Goal: Information Seeking & Learning: Learn about a topic

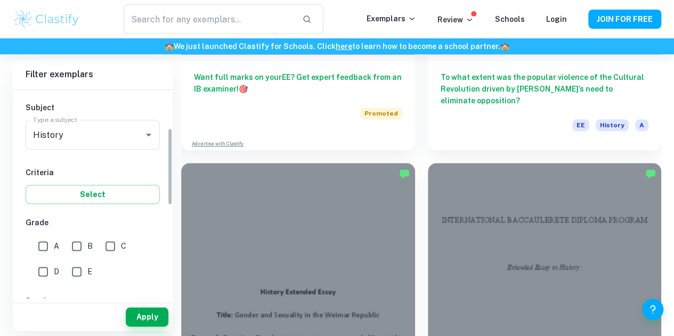
scroll to position [148, 0]
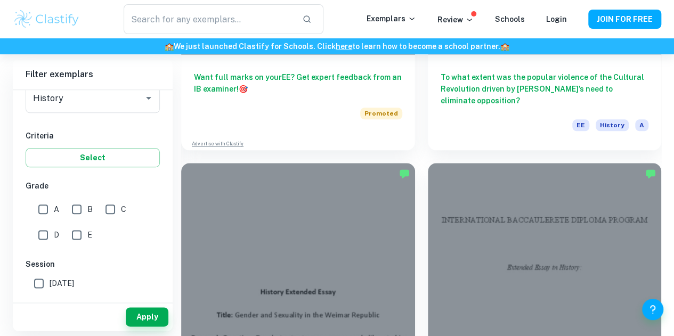
click at [79, 234] on input "E" at bounding box center [76, 234] width 21 height 21
click at [148, 322] on button "Apply" at bounding box center [147, 316] width 43 height 19
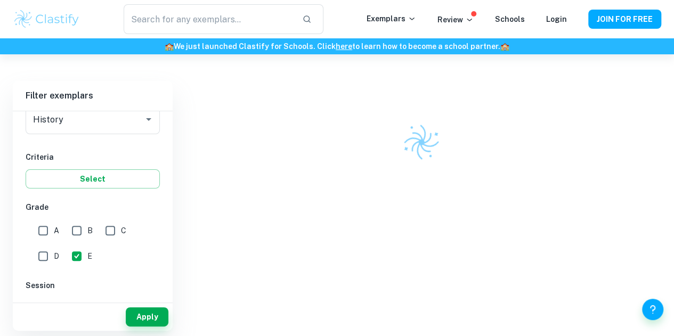
scroll to position [54, 0]
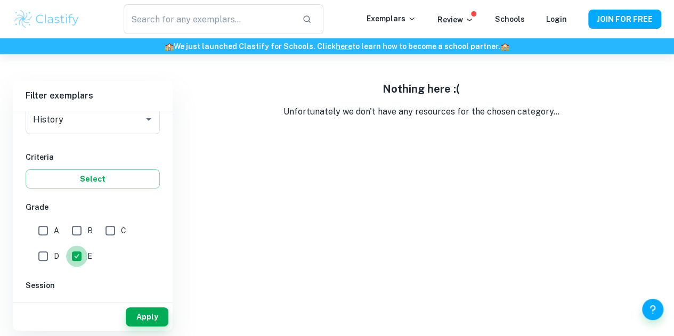
click at [85, 256] on input "E" at bounding box center [76, 256] width 21 height 21
checkbox input "false"
click at [111, 230] on input "C" at bounding box center [110, 230] width 21 height 21
click at [144, 318] on button "Apply" at bounding box center [147, 316] width 43 height 19
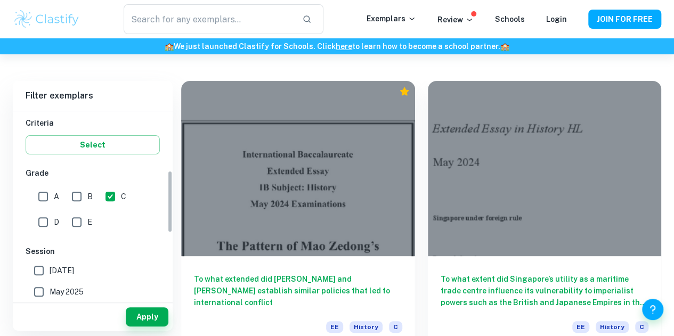
scroll to position [183, 0]
click at [112, 190] on input "C" at bounding box center [110, 195] width 21 height 21
checkbox input "false"
click at [39, 197] on input "A" at bounding box center [42, 195] width 21 height 21
checkbox input "true"
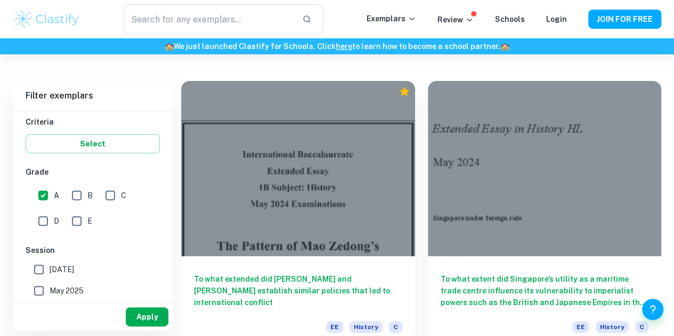
click at [145, 314] on button "Apply" at bounding box center [147, 316] width 43 height 19
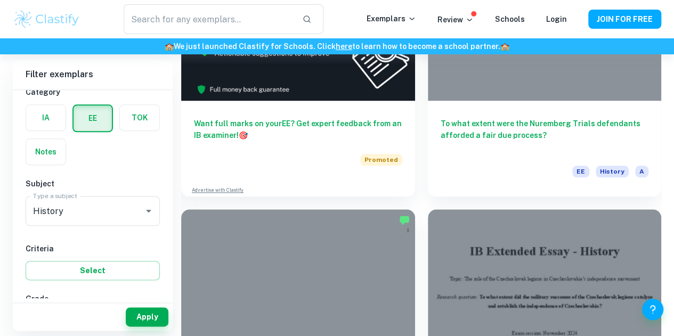
scroll to position [493, 0]
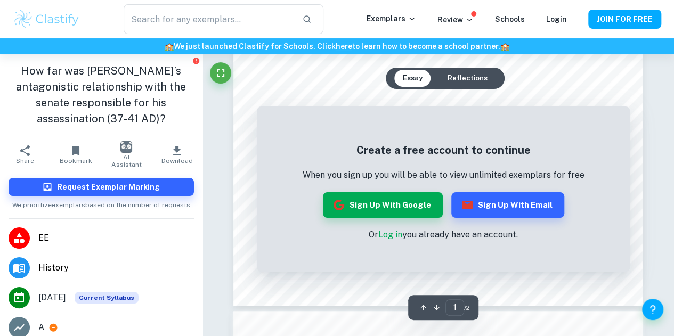
scroll to position [239, 0]
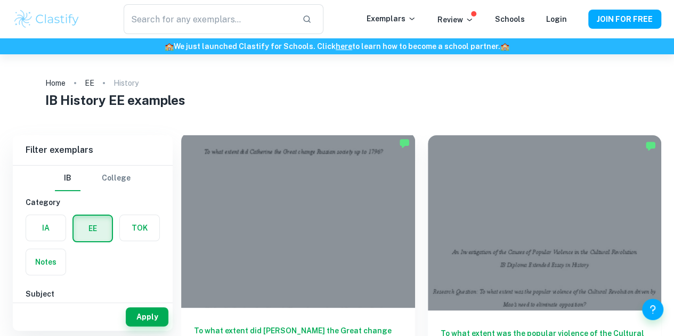
click at [261, 173] on div at bounding box center [298, 220] width 234 height 175
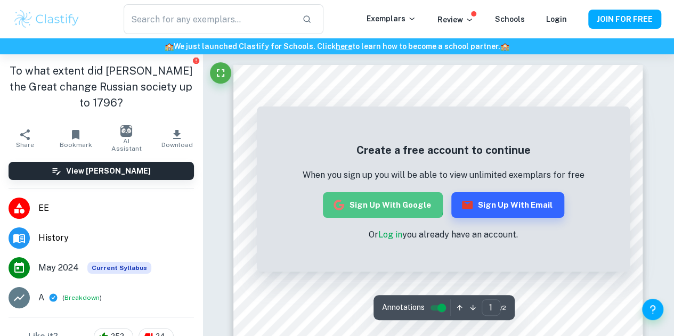
click at [384, 203] on button "Sign up with Google" at bounding box center [383, 205] width 120 height 26
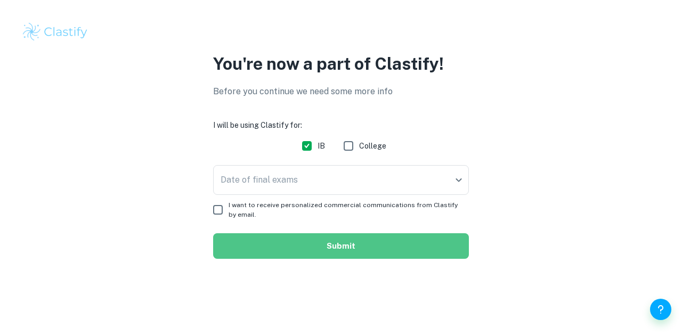
click at [339, 246] on button "Submit" at bounding box center [341, 246] width 256 height 26
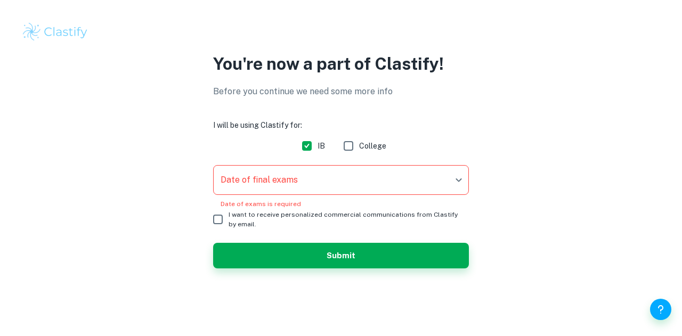
click at [303, 194] on body "We value your privacy We use cookies to enhance your browsing experience, serve…" at bounding box center [341, 168] width 682 height 336
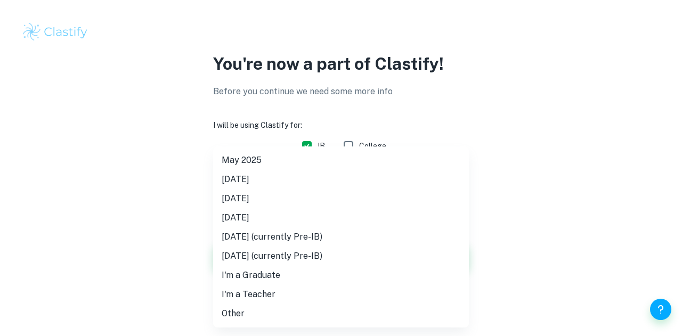
click at [272, 202] on li "[DATE]" at bounding box center [341, 198] width 256 height 19
type input "M26"
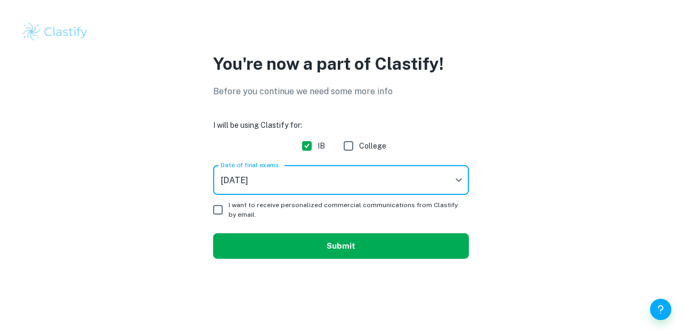
click at [308, 244] on button "Submit" at bounding box center [341, 246] width 256 height 26
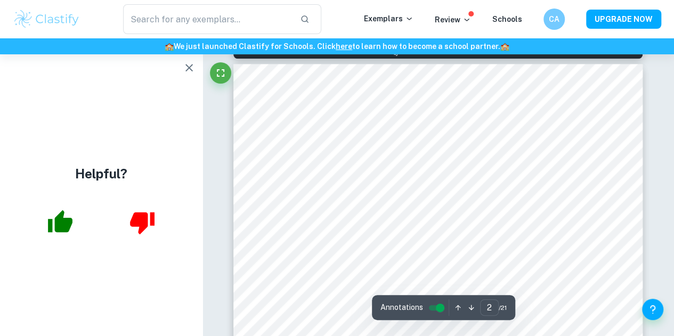
scroll to position [655, 0]
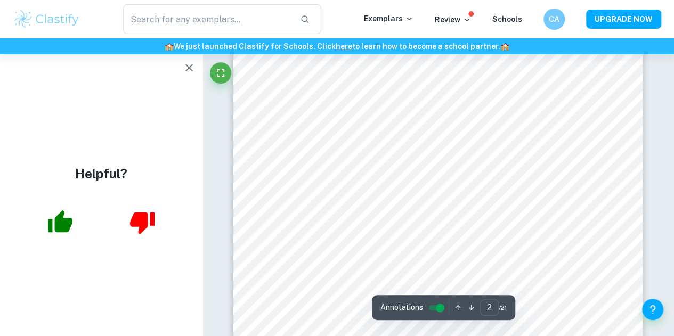
type input "1"
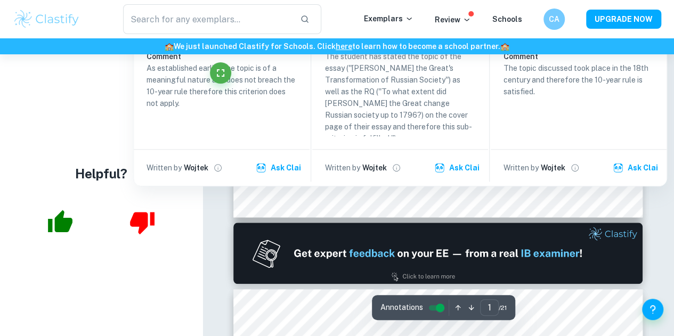
scroll to position [426, 0]
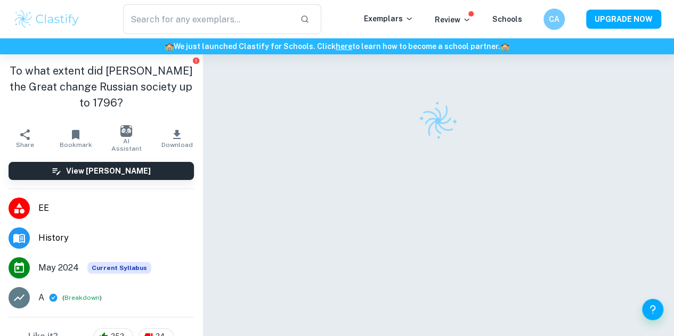
click at [56, 17] on img at bounding box center [47, 19] width 68 height 21
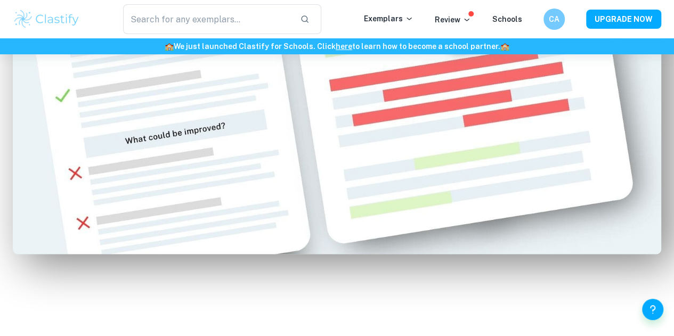
scroll to position [713, 0]
